Goal: Transaction & Acquisition: Book appointment/travel/reservation

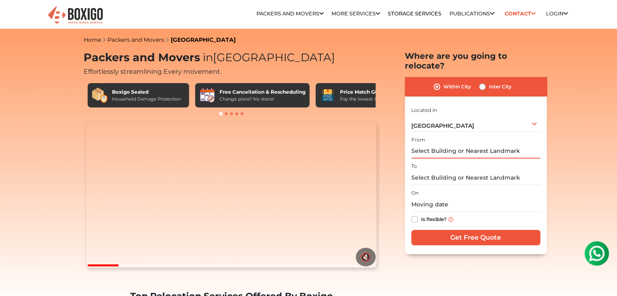
click at [434, 145] on input "text" at bounding box center [476, 152] width 129 height 14
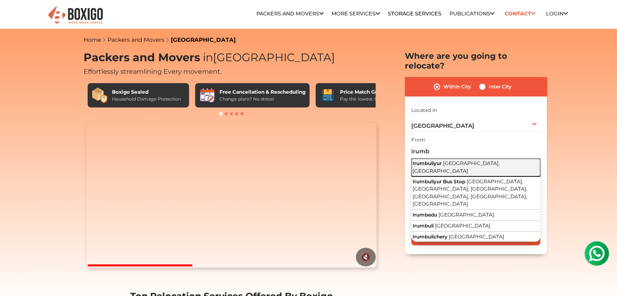
click at [449, 160] on span "[GEOGRAPHIC_DATA], [GEOGRAPHIC_DATA]" at bounding box center [456, 167] width 87 height 14
type input "Irumbuliyur, [GEOGRAPHIC_DATA], [GEOGRAPHIC_DATA]"
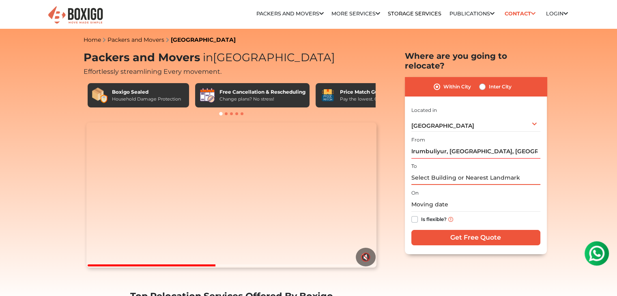
click at [435, 172] on input "text" at bounding box center [476, 178] width 129 height 14
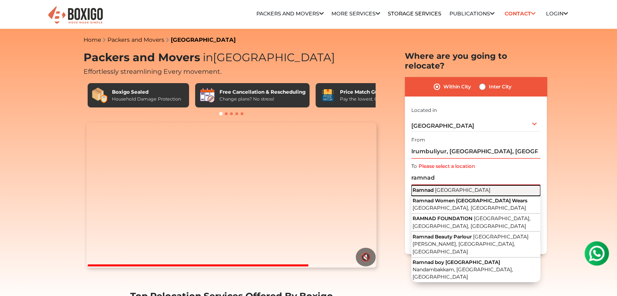
click at [435, 187] on span "[GEOGRAPHIC_DATA]" at bounding box center [463, 190] width 56 height 6
type input "Ramnad, [GEOGRAPHIC_DATA]"
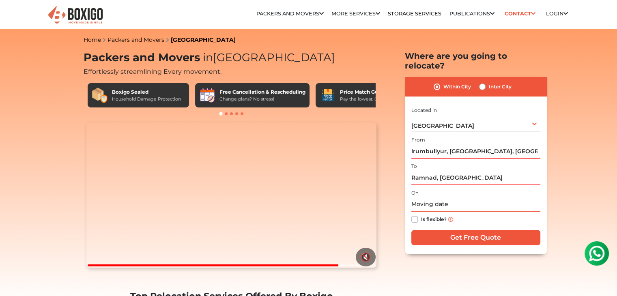
click at [438, 198] on input "text" at bounding box center [476, 205] width 129 height 14
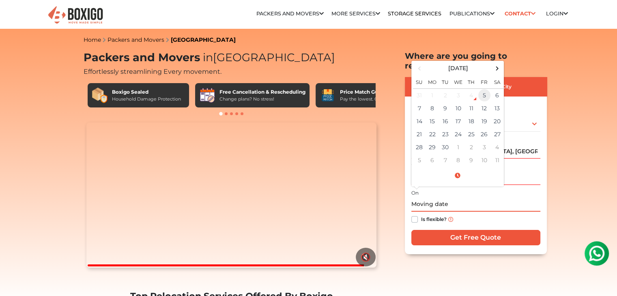
click at [485, 88] on td "5" at bounding box center [484, 94] width 13 height 13
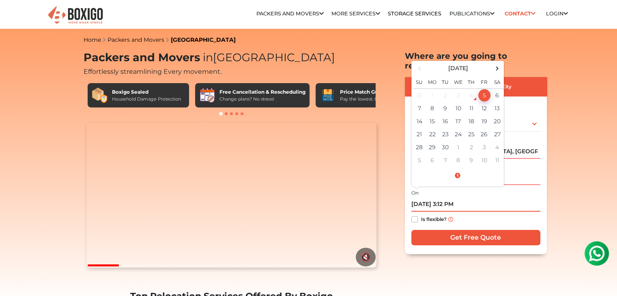
click at [449, 198] on input "[DATE] 3:12 PM" at bounding box center [476, 205] width 129 height 14
type input "[DATE] 9:12 PM"
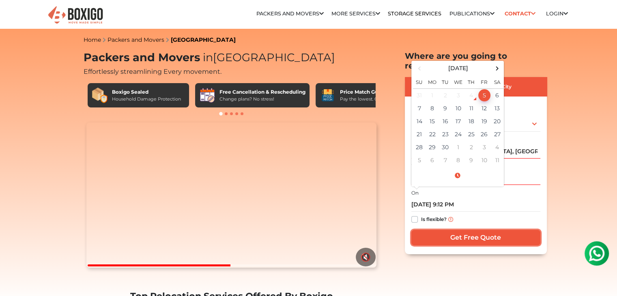
click at [449, 230] on input "Get Free Quote" at bounding box center [476, 237] width 129 height 15
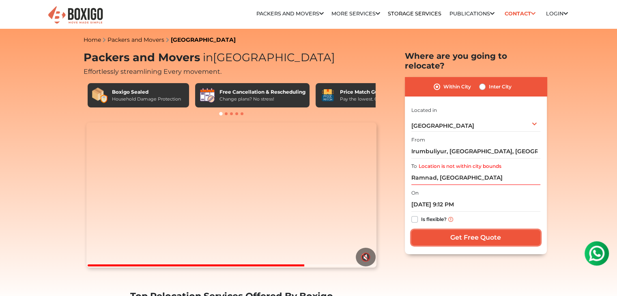
click at [453, 230] on input "Get Free Quote" at bounding box center [476, 237] width 129 height 15
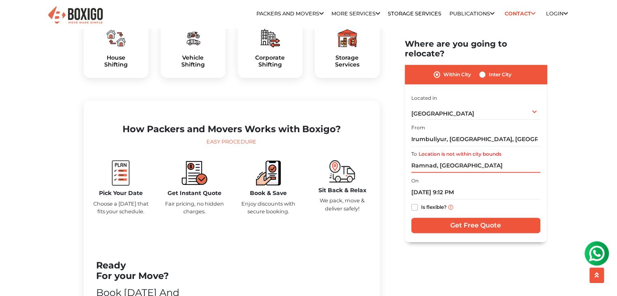
scroll to position [284, 0]
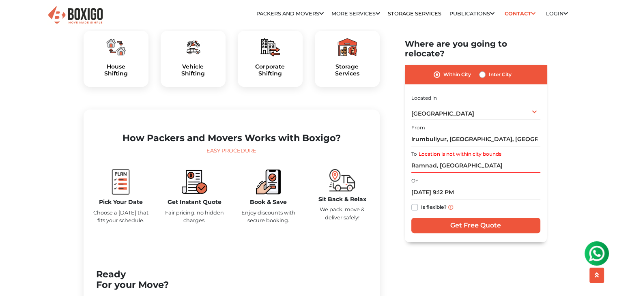
click at [502, 70] on label "Inter City" at bounding box center [500, 75] width 23 height 10
click at [486, 70] on input "Inter City" at bounding box center [482, 74] width 6 height 8
radio input "true"
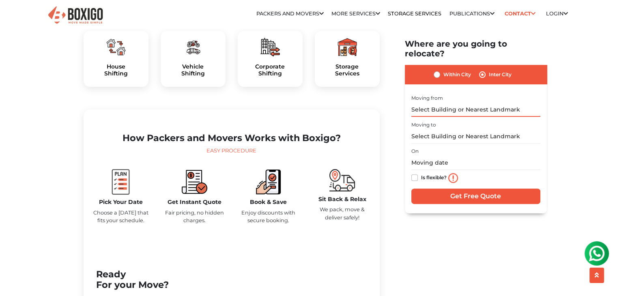
click at [429, 104] on input "text" at bounding box center [476, 110] width 129 height 14
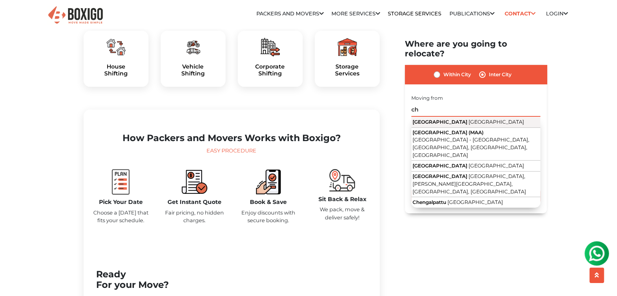
type input "c"
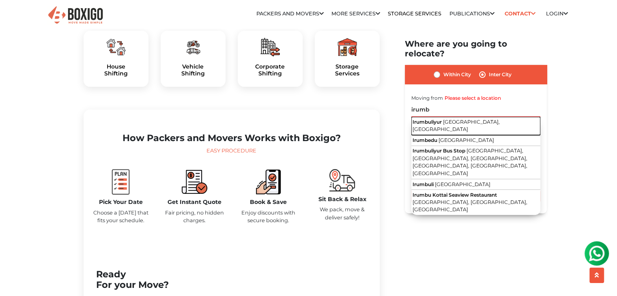
click at [438, 119] on span "Irumbuliyur" at bounding box center [427, 122] width 29 height 6
type input "Irumbuliyur, [GEOGRAPHIC_DATA], [GEOGRAPHIC_DATA]"
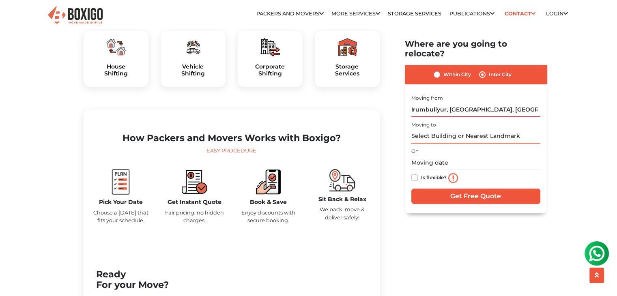
click at [440, 129] on input "text" at bounding box center [476, 136] width 129 height 14
type input "a"
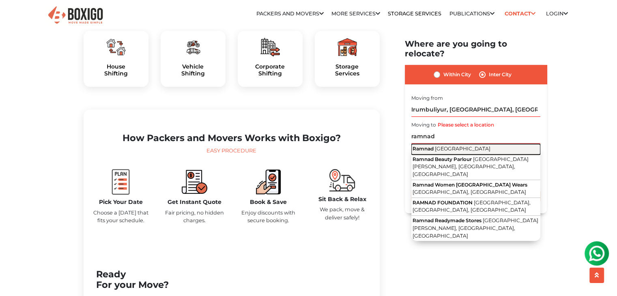
click at [461, 146] on span "[GEOGRAPHIC_DATA]" at bounding box center [463, 149] width 56 height 6
type input "Ramnad, [GEOGRAPHIC_DATA]"
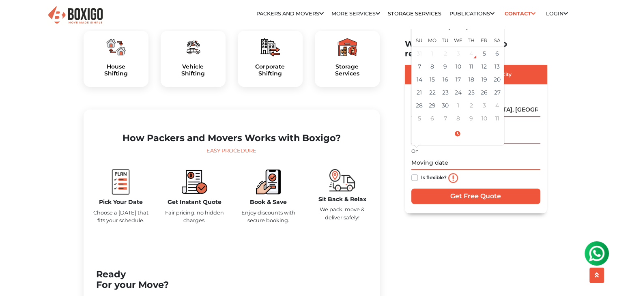
click at [440, 156] on input "text" at bounding box center [476, 163] width 129 height 14
click at [482, 47] on td "5" at bounding box center [484, 53] width 13 height 13
type input "[DATE] 3:12 PM"
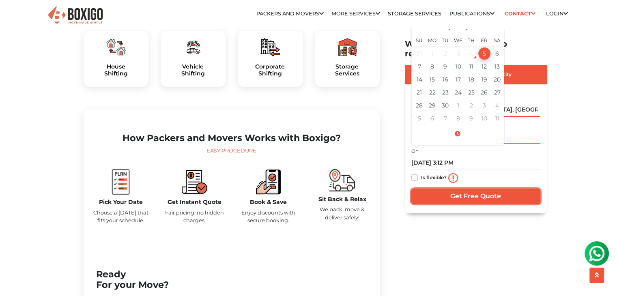
click at [485, 189] on input "Get Free Quote" at bounding box center [476, 196] width 129 height 15
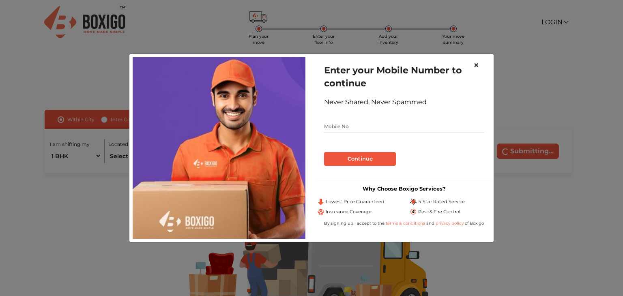
click at [478, 63] on span "×" at bounding box center [477, 65] width 6 height 12
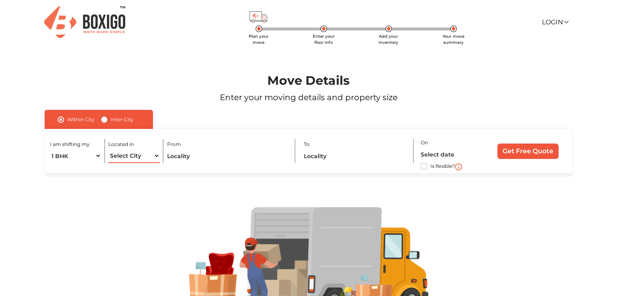
click at [131, 159] on select "Select City Bangalore Bengaluru Bhopal Bhubaneswar Chennai Coimbatore Cuttack D…" at bounding box center [133, 156] width 51 height 14
select select "[GEOGRAPHIC_DATA]"
click at [108, 149] on select "Select City Bangalore Bengaluru Bhopal Bhubaneswar Chennai Coimbatore Cuttack D…" at bounding box center [133, 156] width 51 height 14
click at [194, 160] on input "text" at bounding box center [227, 156] width 121 height 14
